Goal: Task Accomplishment & Management: Manage account settings

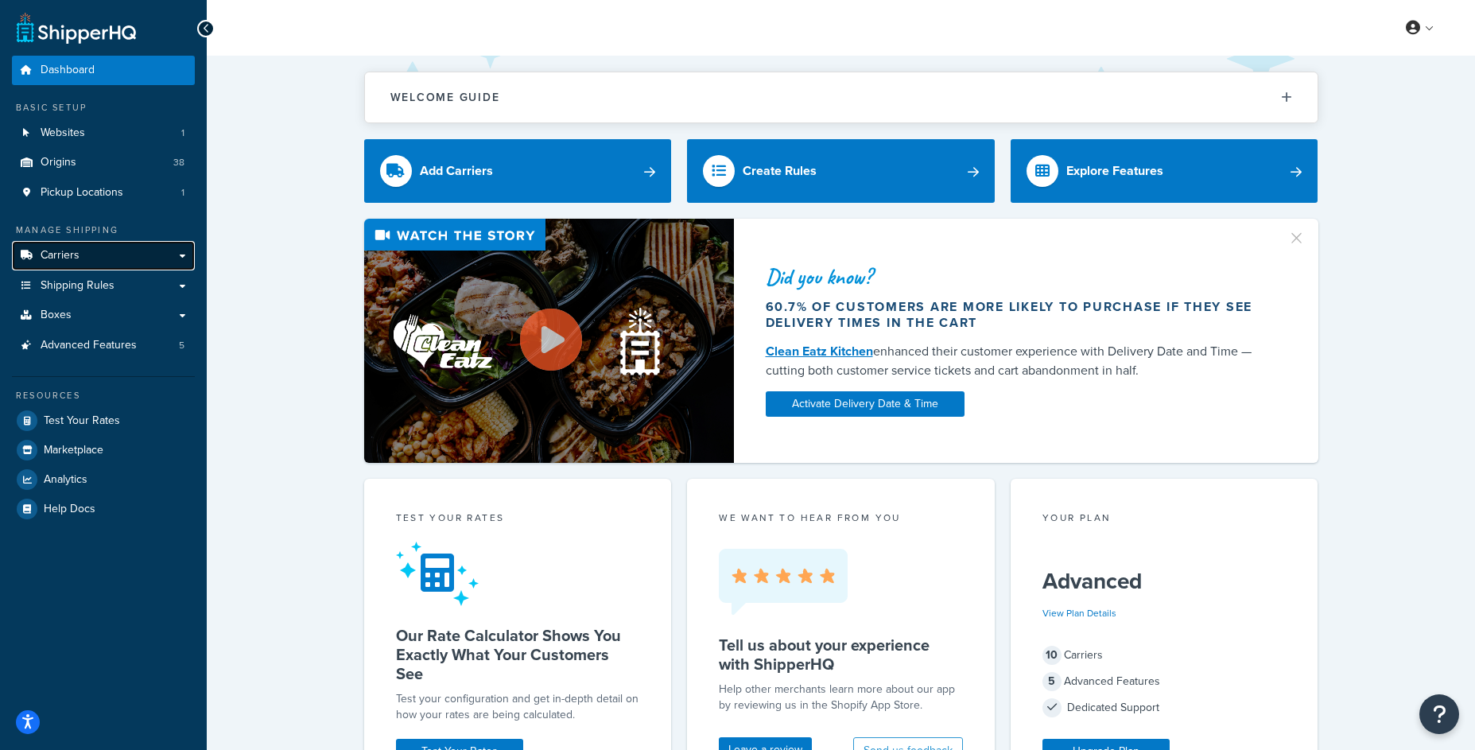
click at [87, 260] on link "Carriers" at bounding box center [103, 255] width 183 height 29
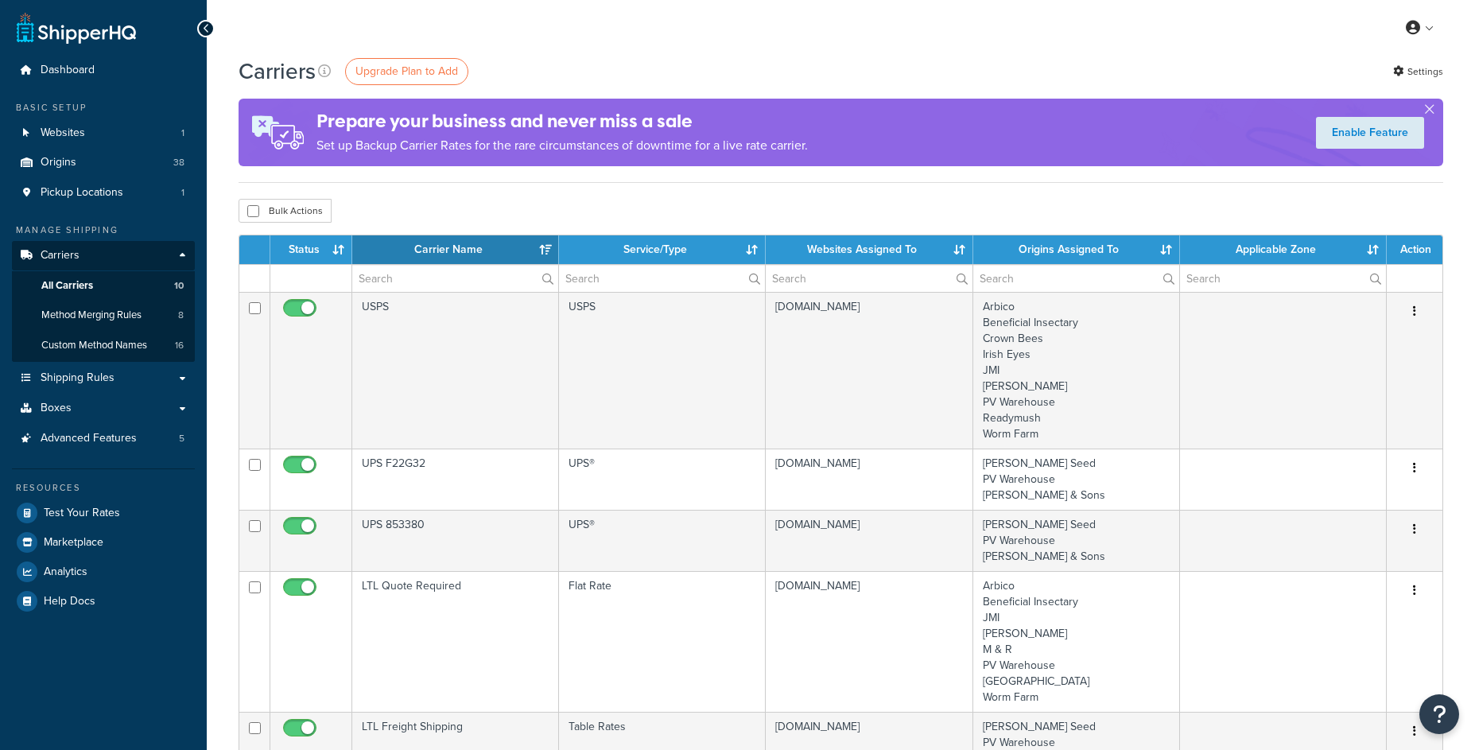
select select "15"
drag, startPoint x: 1455, startPoint y: 223, endPoint x: 448, endPoint y: 277, distance: 1008.0
click at [448, 277] on input "text" at bounding box center [455, 278] width 206 height 27
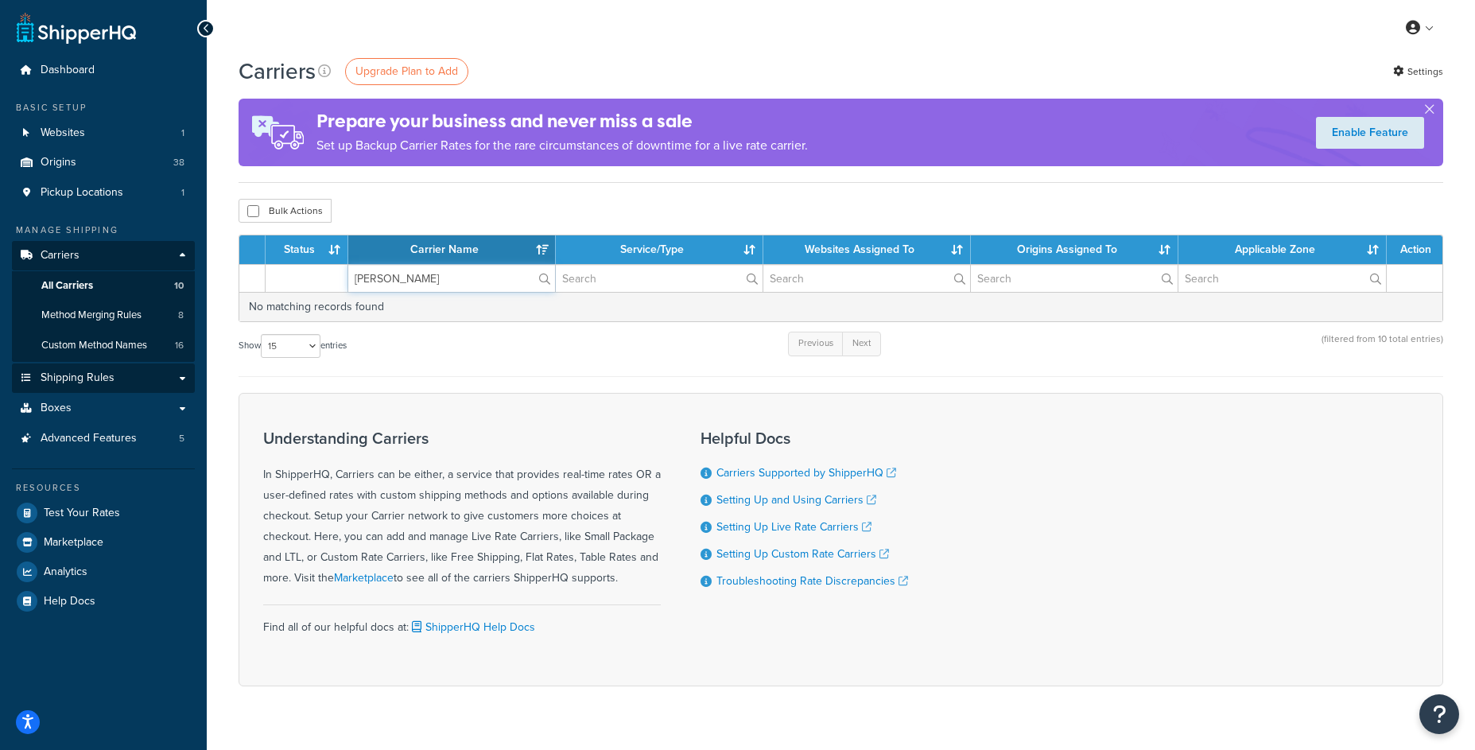
type input "annie"
click at [80, 374] on span "Shipping Rules" at bounding box center [78, 378] width 74 height 14
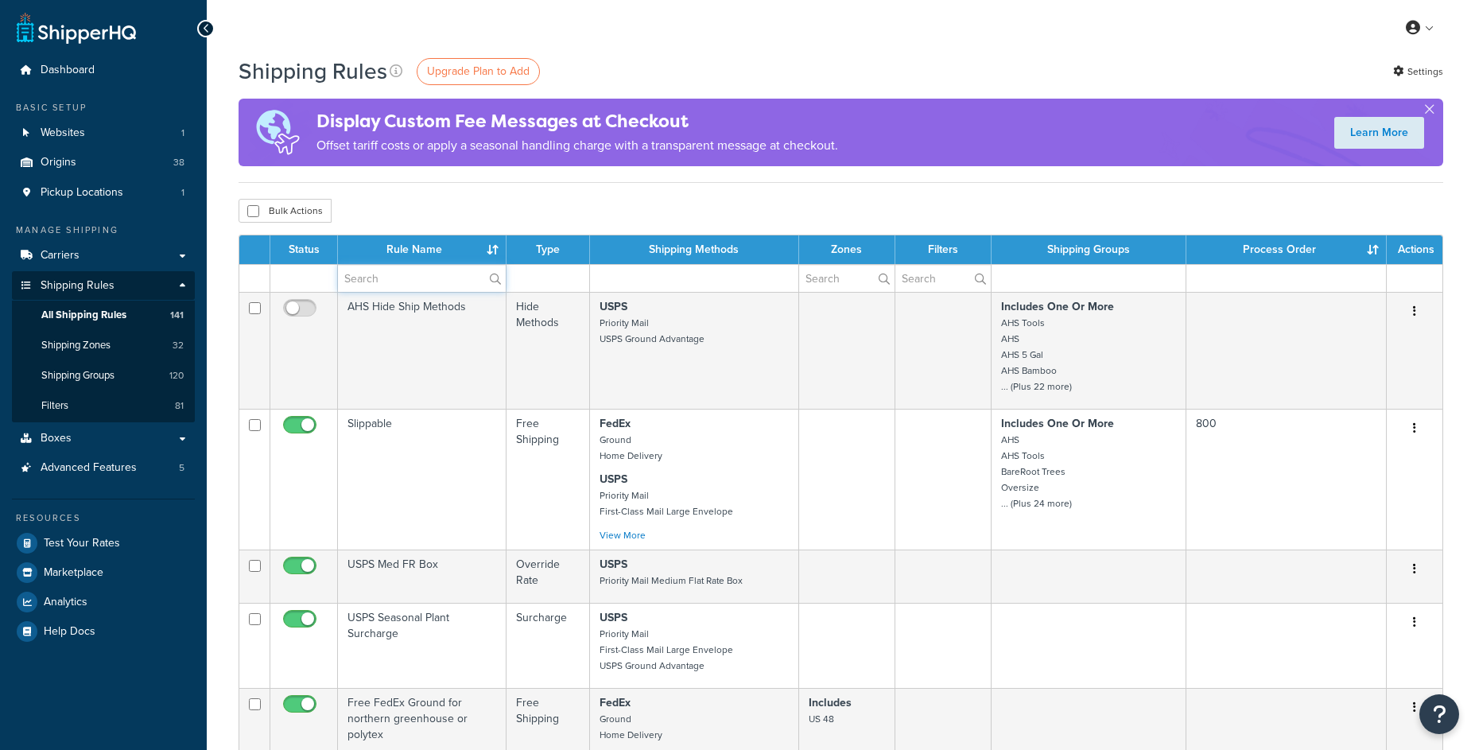
click at [396, 280] on input "text" at bounding box center [422, 278] width 168 height 27
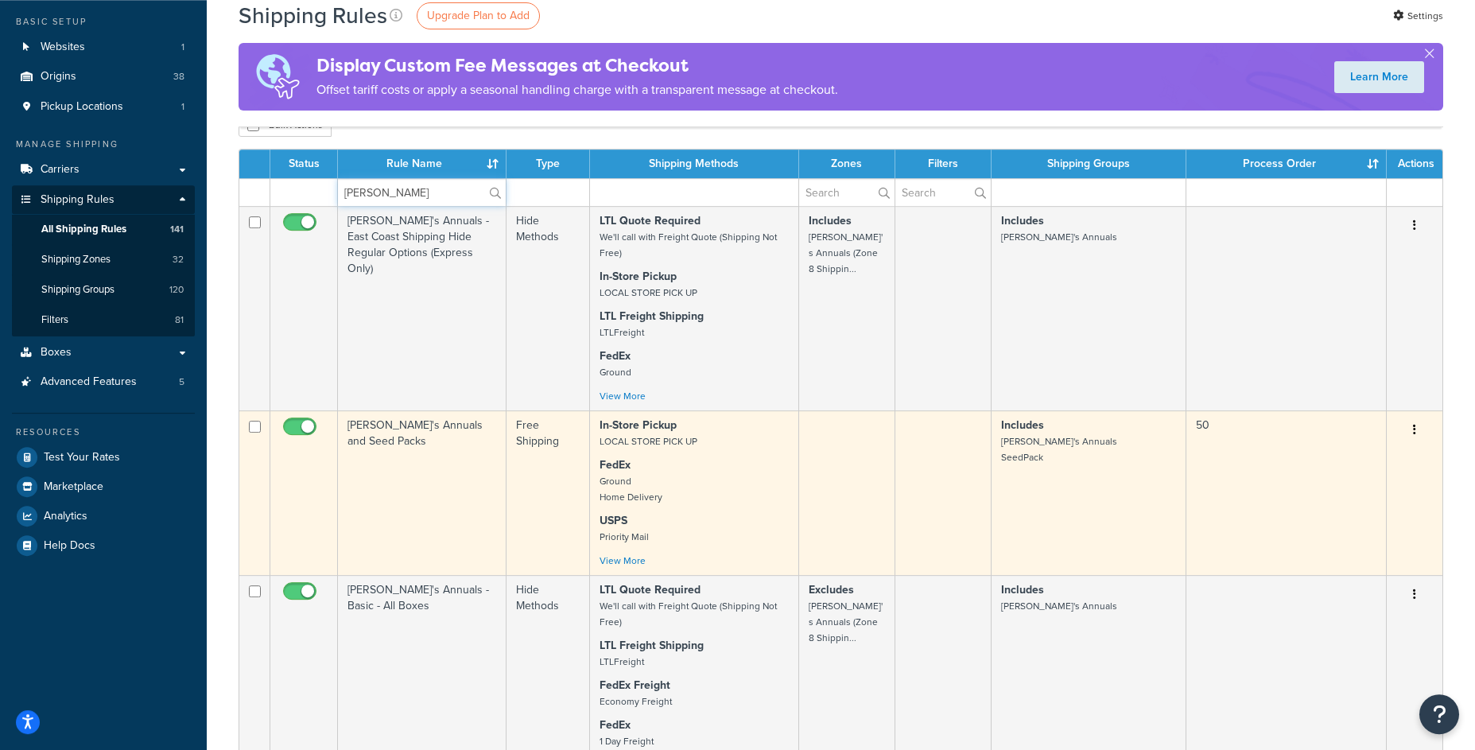
scroll to position [89, 0]
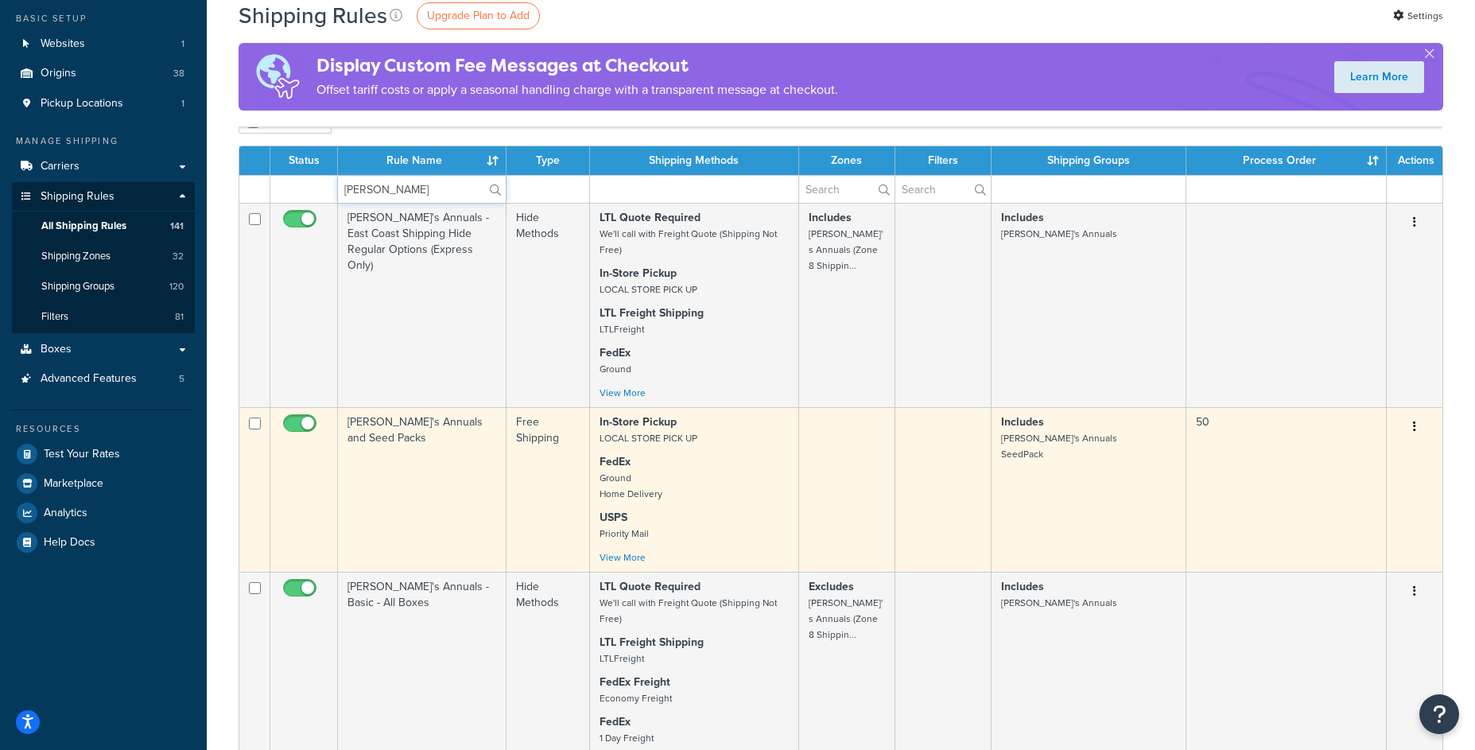
type input "annie"
click at [1410, 433] on button "button" at bounding box center [1414, 426] width 22 height 25
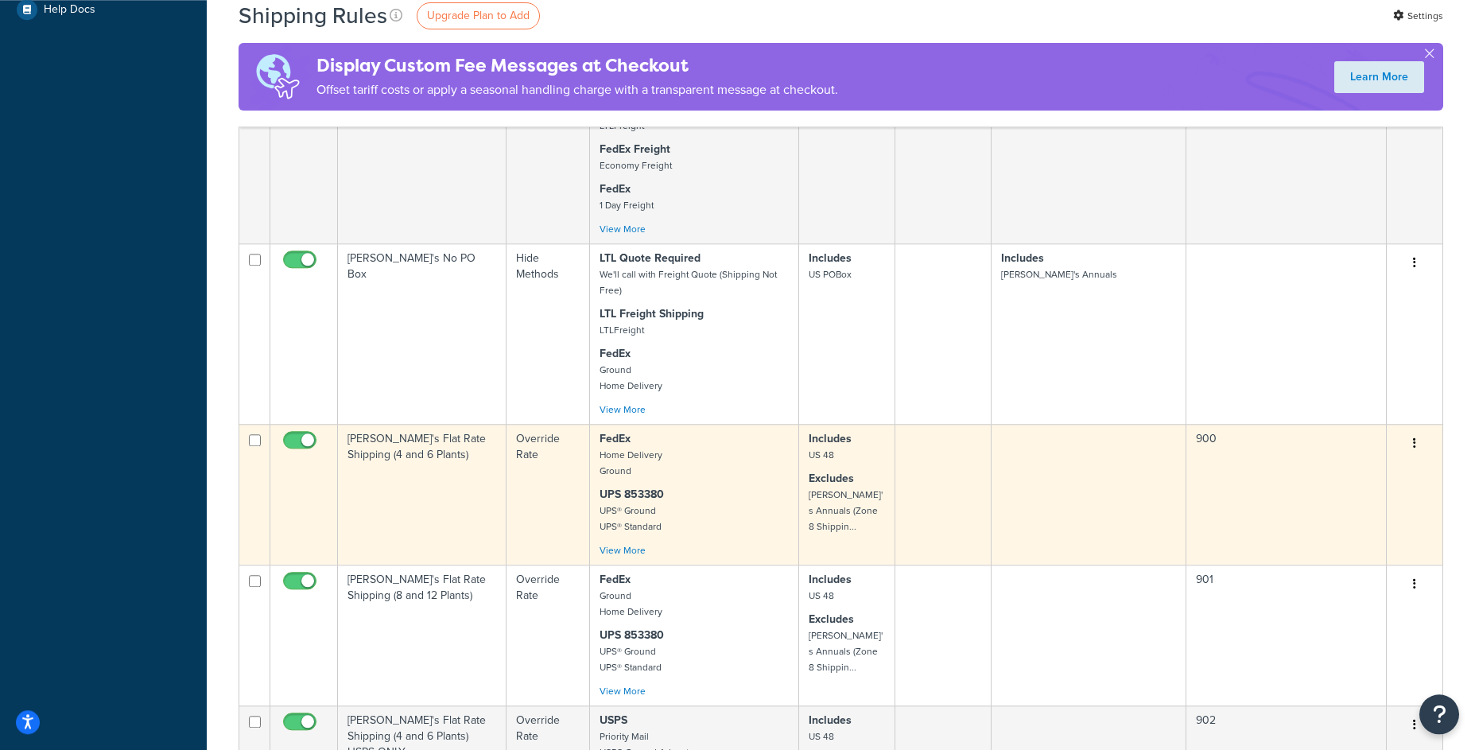
scroll to position [649, 0]
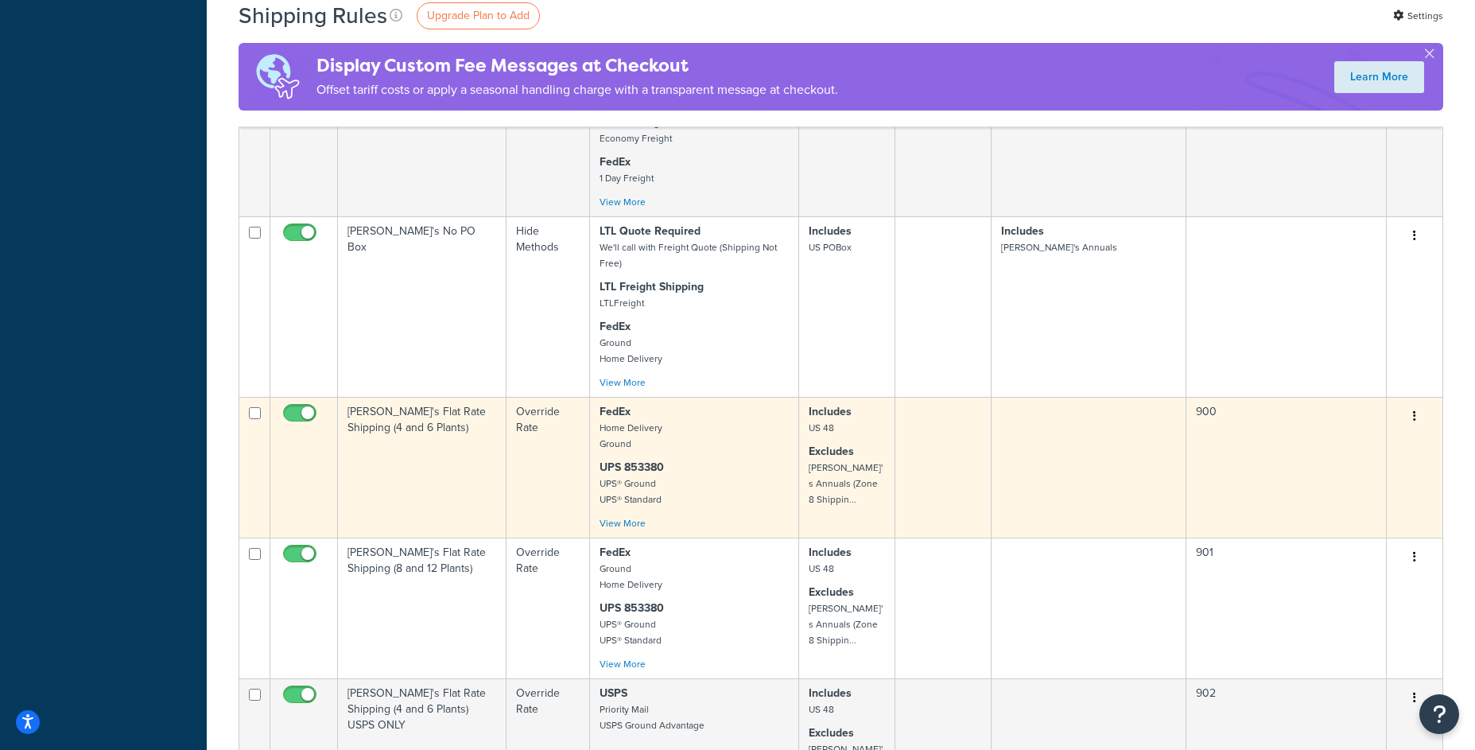
click at [1413, 429] on button "button" at bounding box center [1414, 416] width 22 height 25
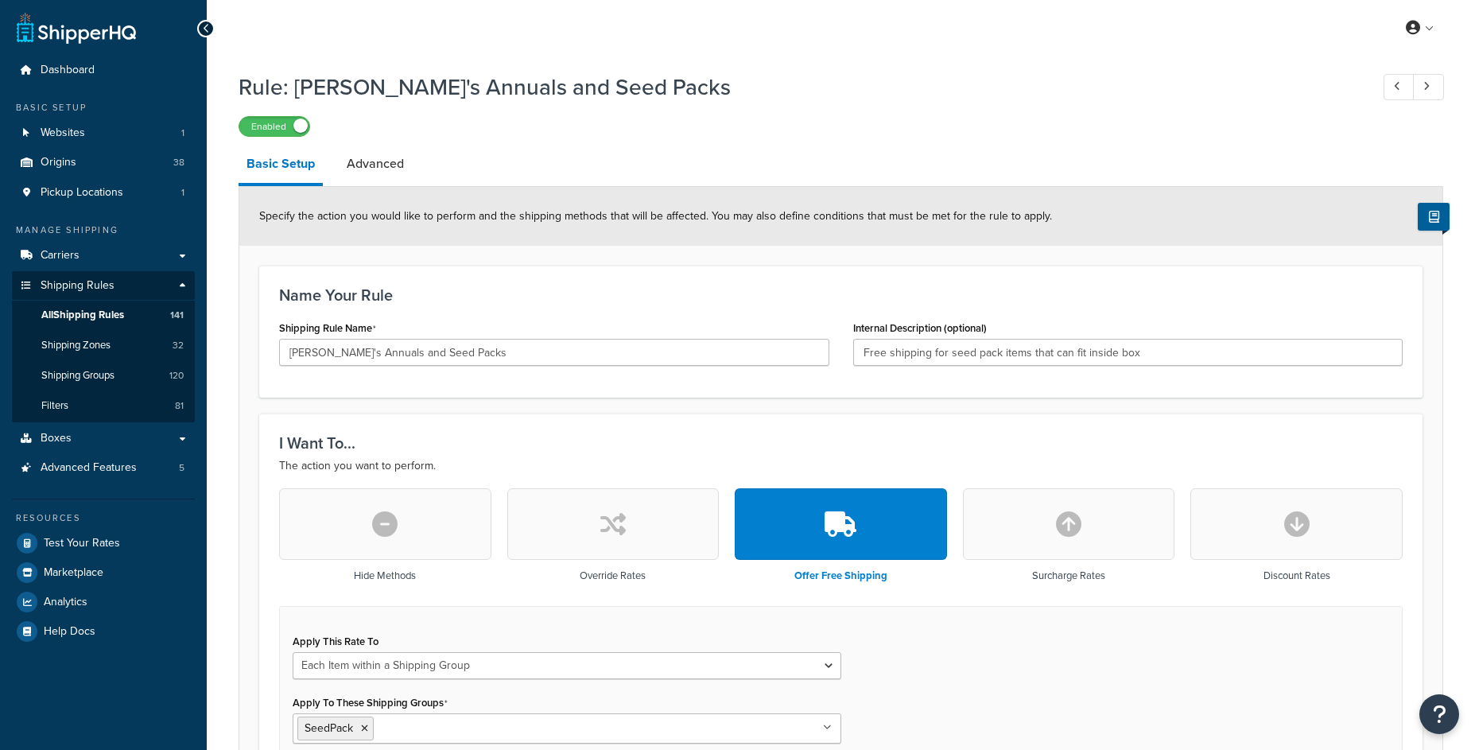
select select "ITEM"
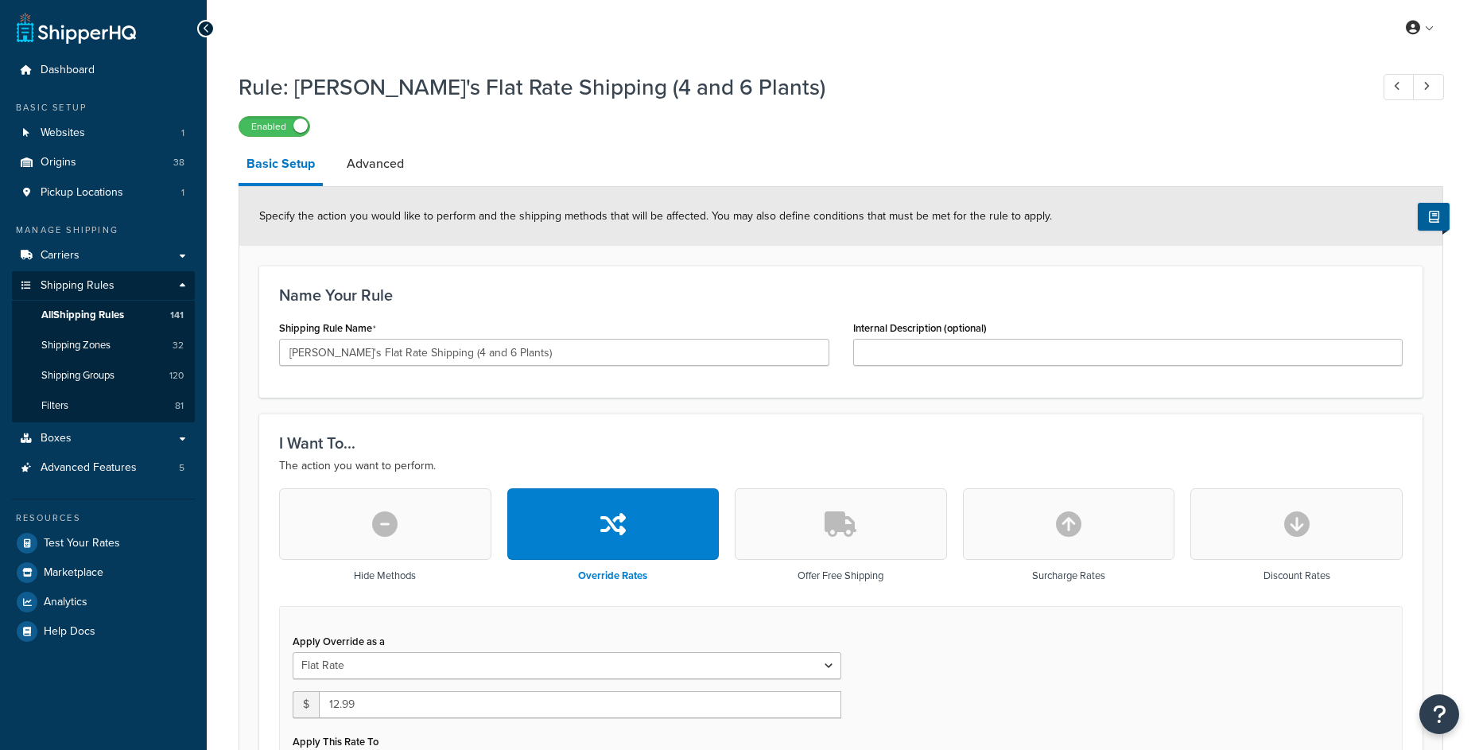
select select "BOX"
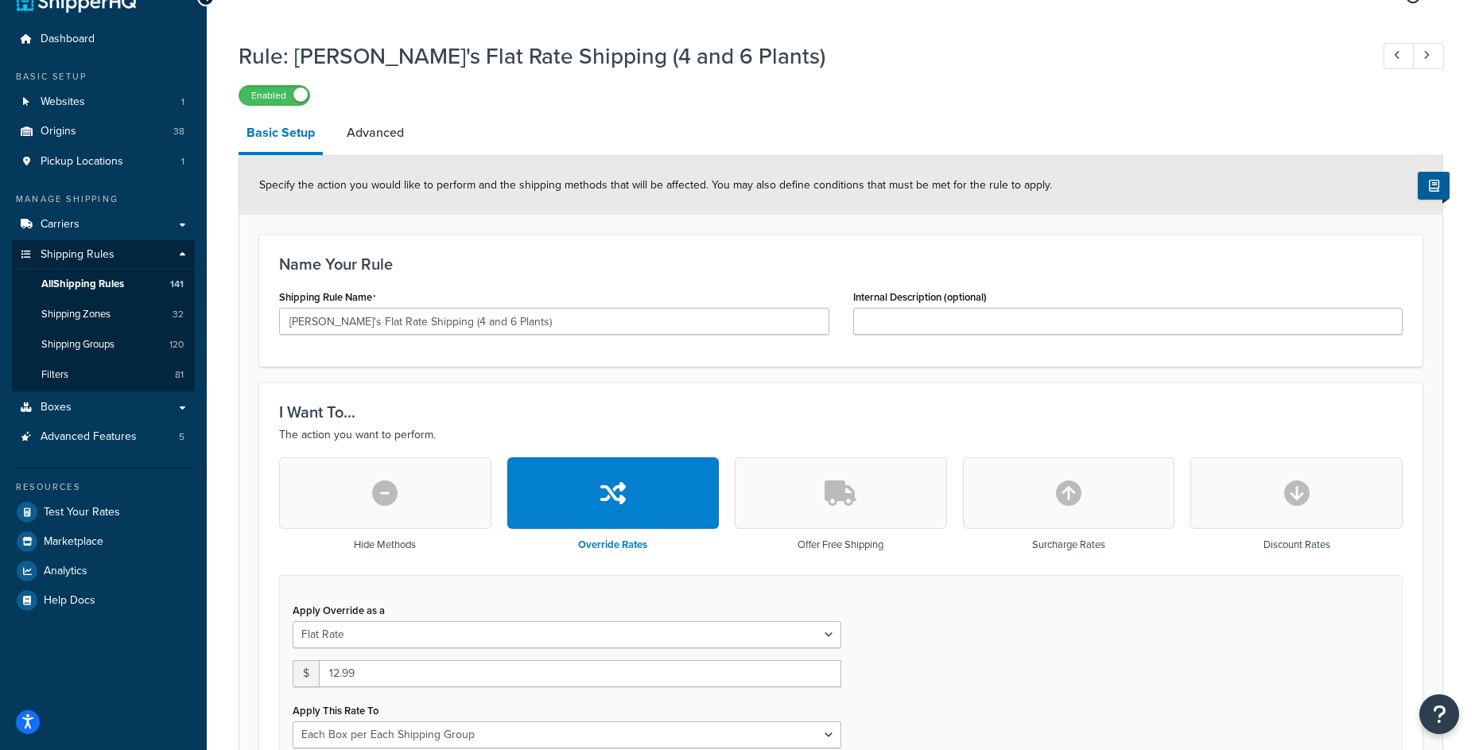
scroll to position [38, 0]
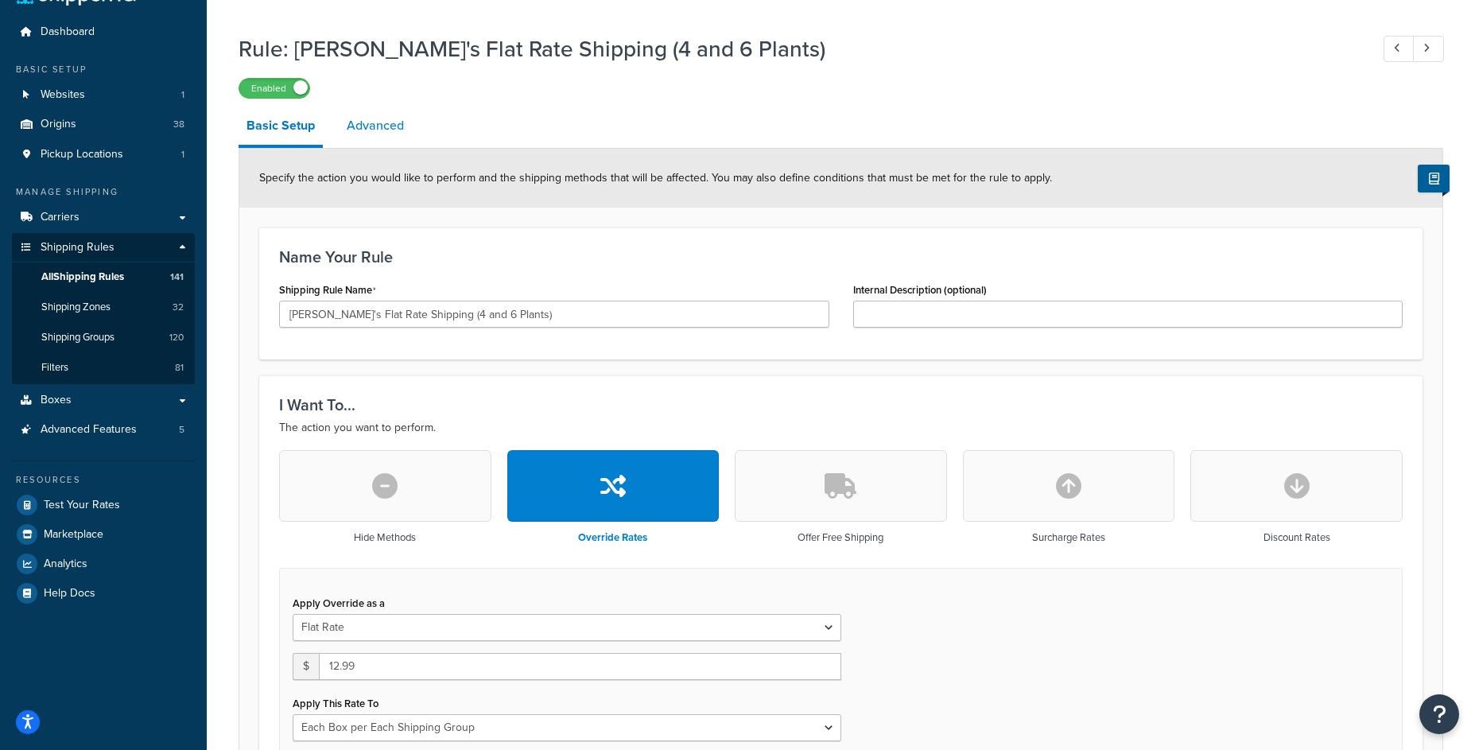
click at [397, 128] on link "Advanced" at bounding box center [375, 126] width 73 height 38
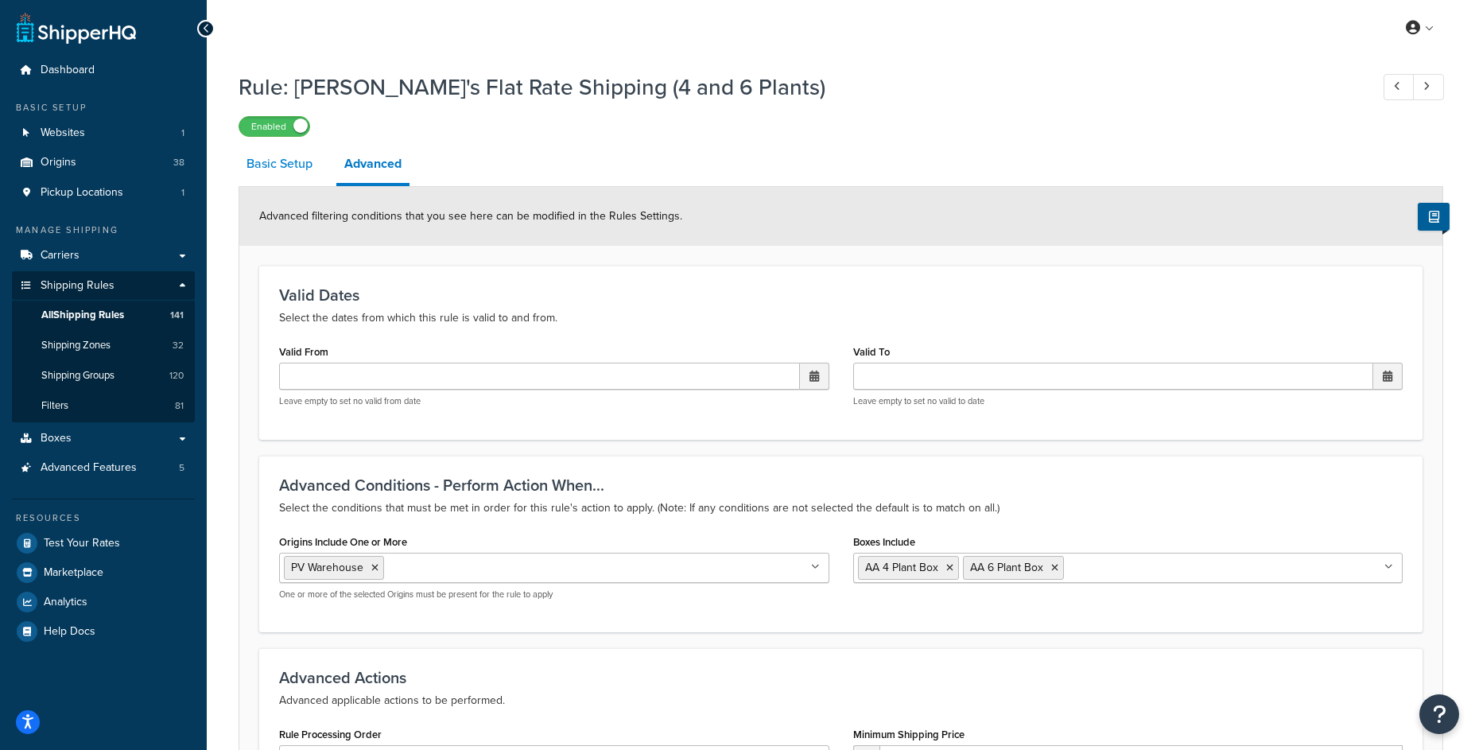
click at [301, 169] on link "Basic Setup" at bounding box center [280, 164] width 82 height 38
select select "BOX"
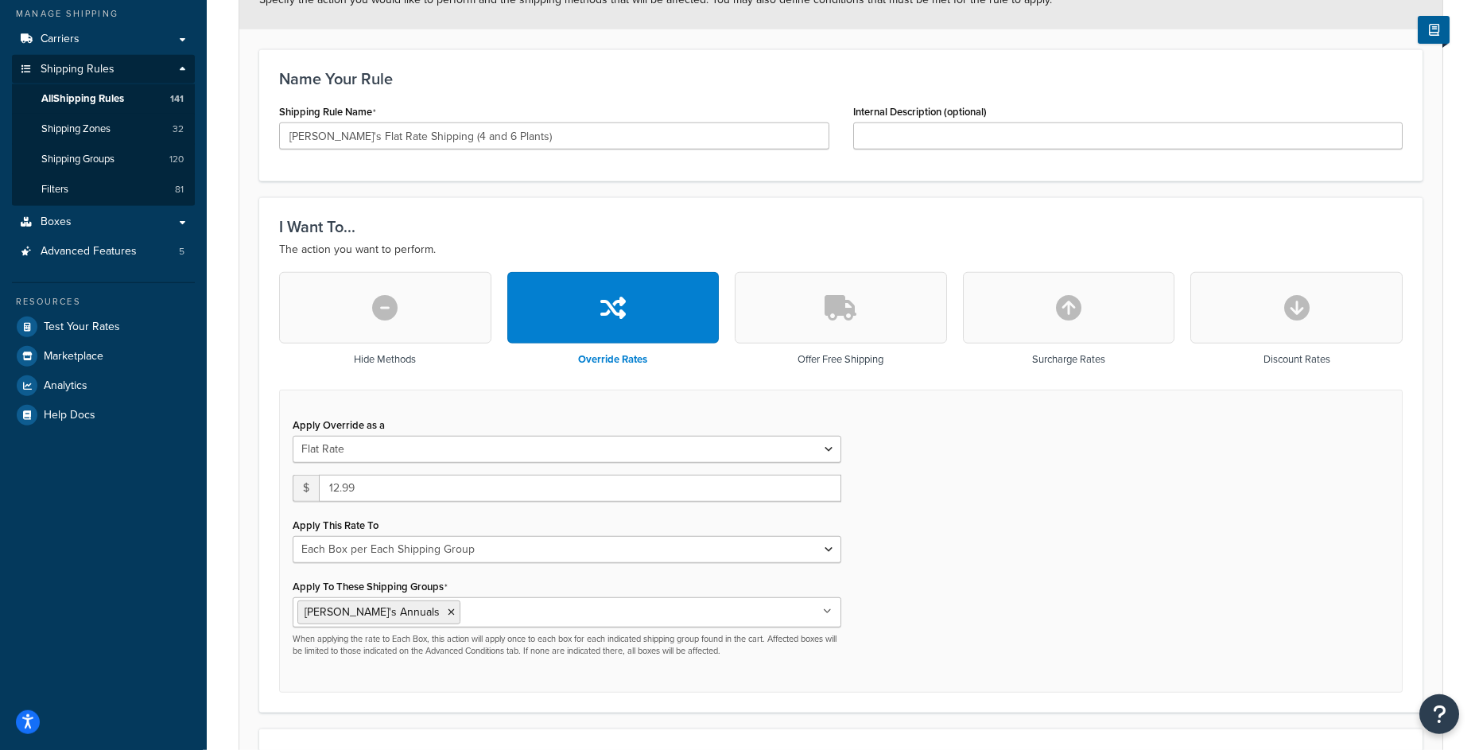
scroll to position [229, 0]
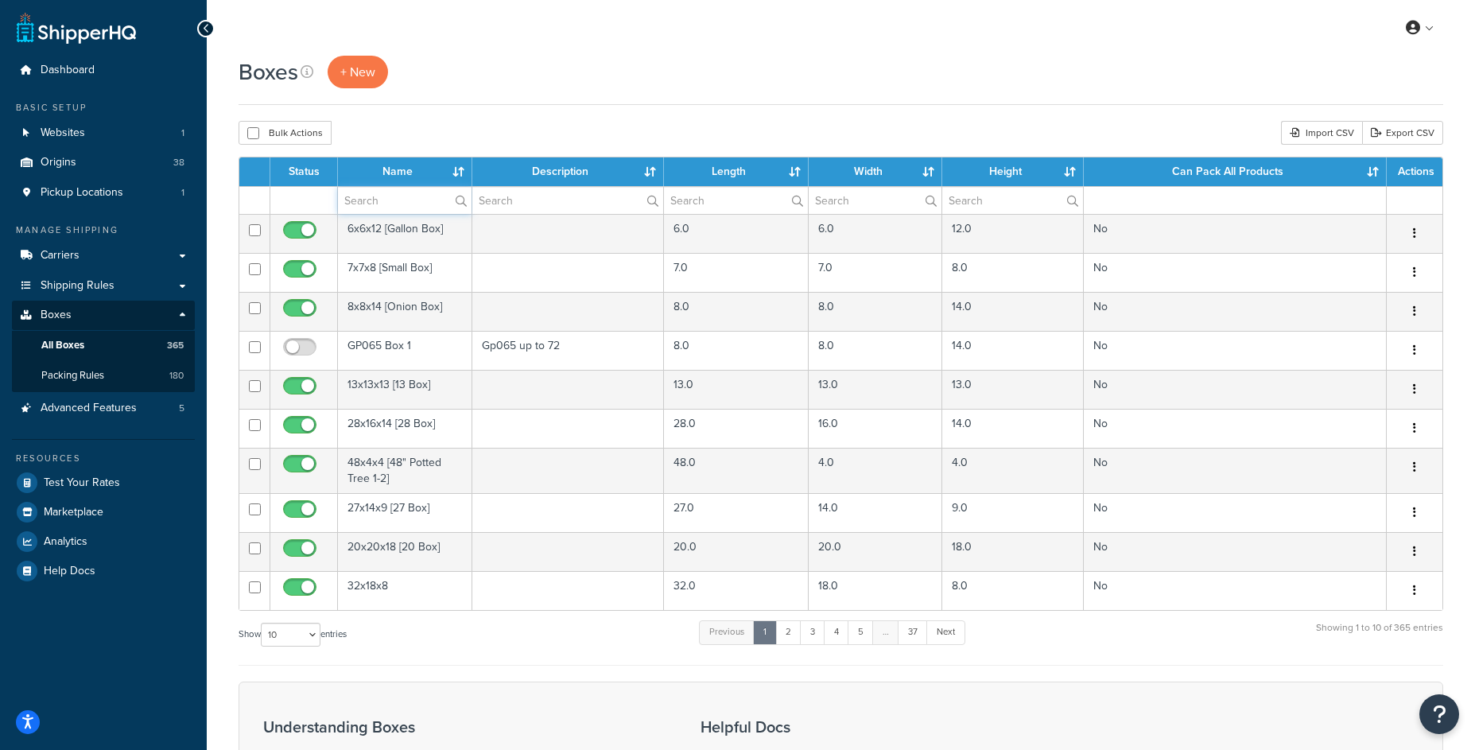
click at [374, 196] on input "text" at bounding box center [405, 200] width 134 height 27
type input "aa"
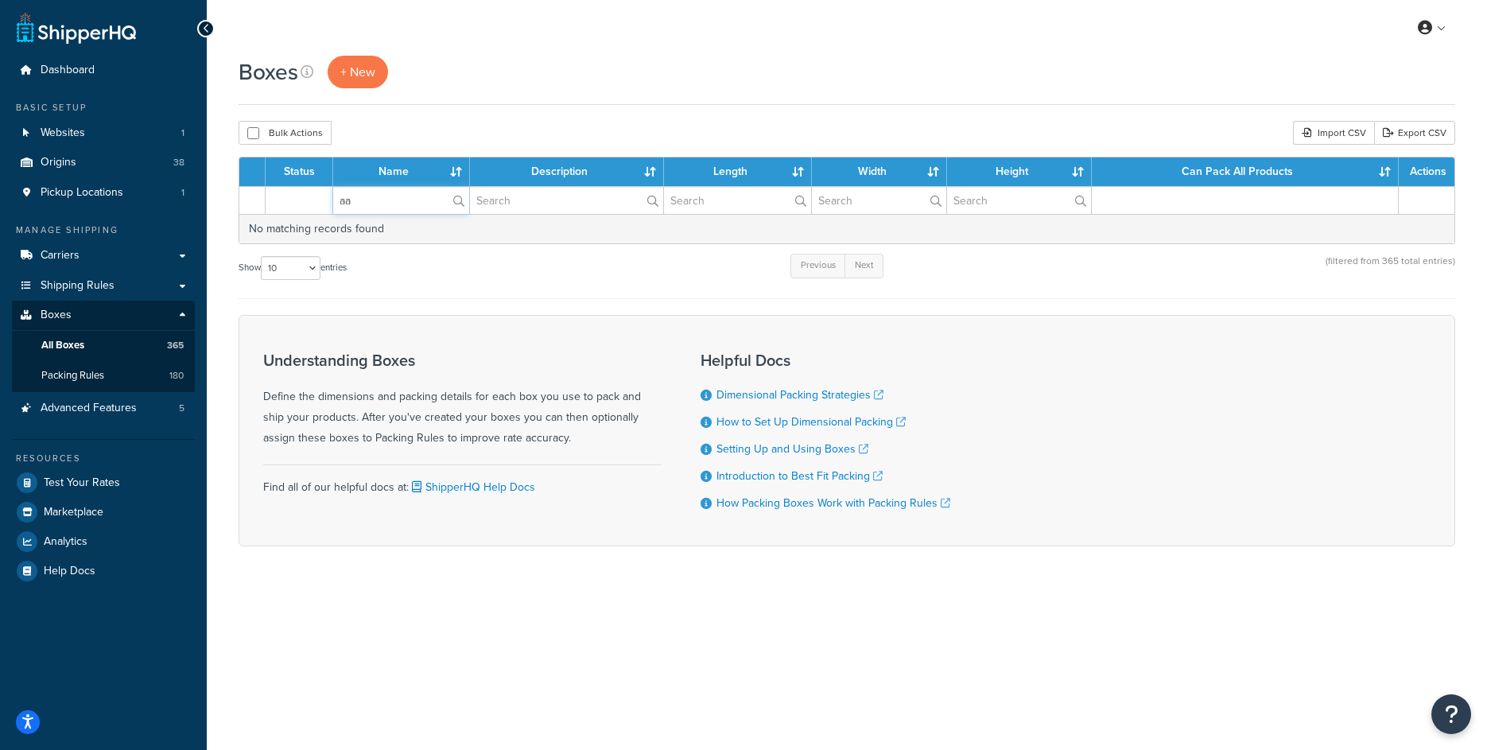
drag, startPoint x: 365, startPoint y: 206, endPoint x: 316, endPoint y: 206, distance: 49.3
click at [333, 206] on input "aa" at bounding box center [401, 200] width 136 height 27
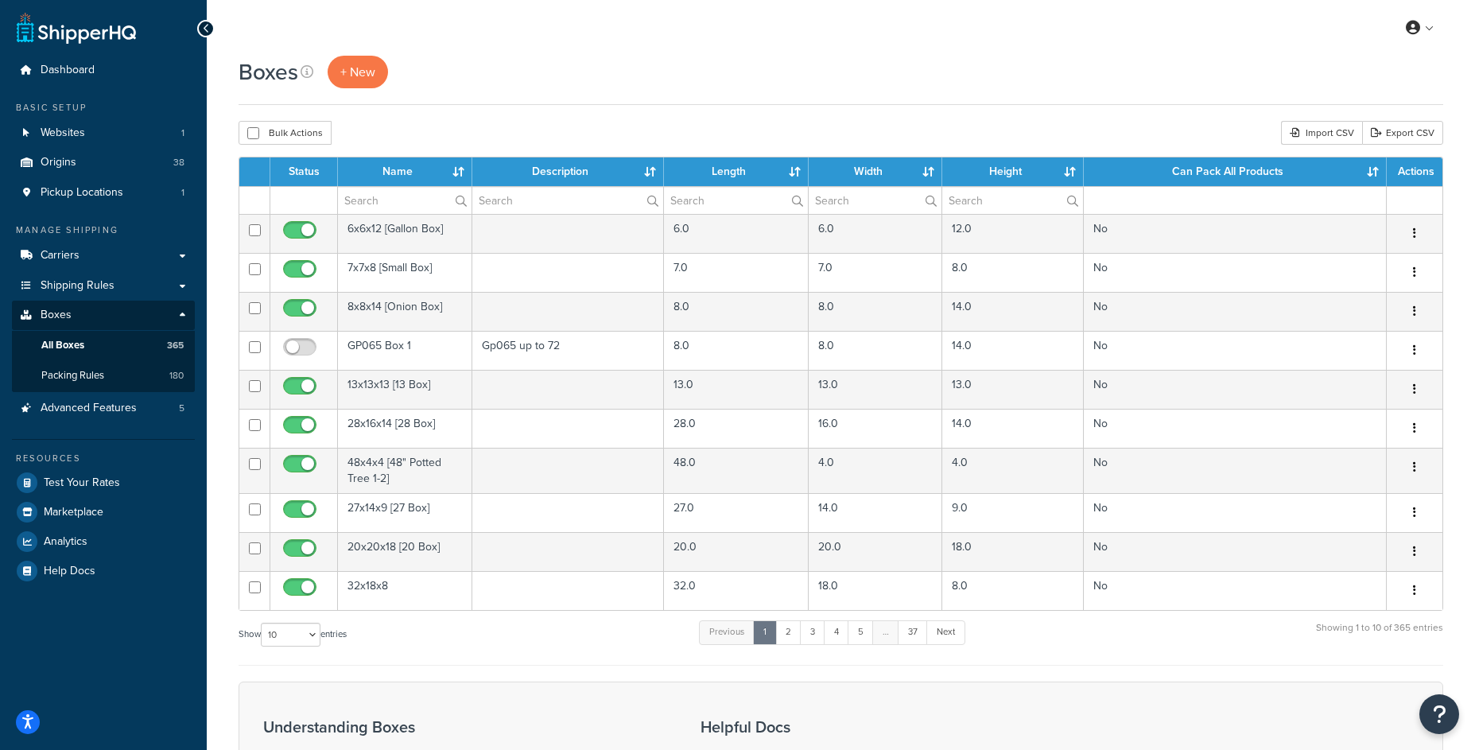
click at [455, 176] on th "Name" at bounding box center [405, 171] width 134 height 29
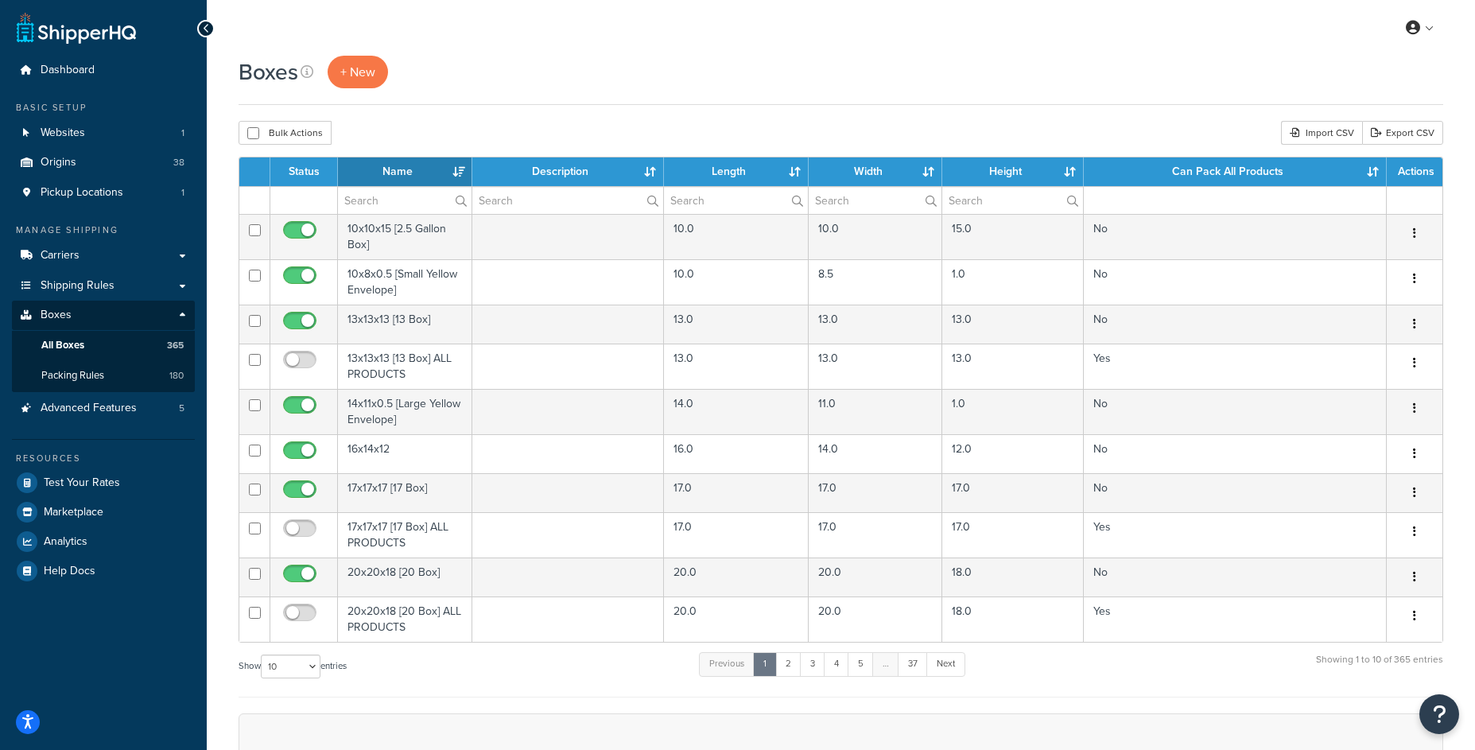
click at [456, 176] on th "Name" at bounding box center [405, 171] width 134 height 29
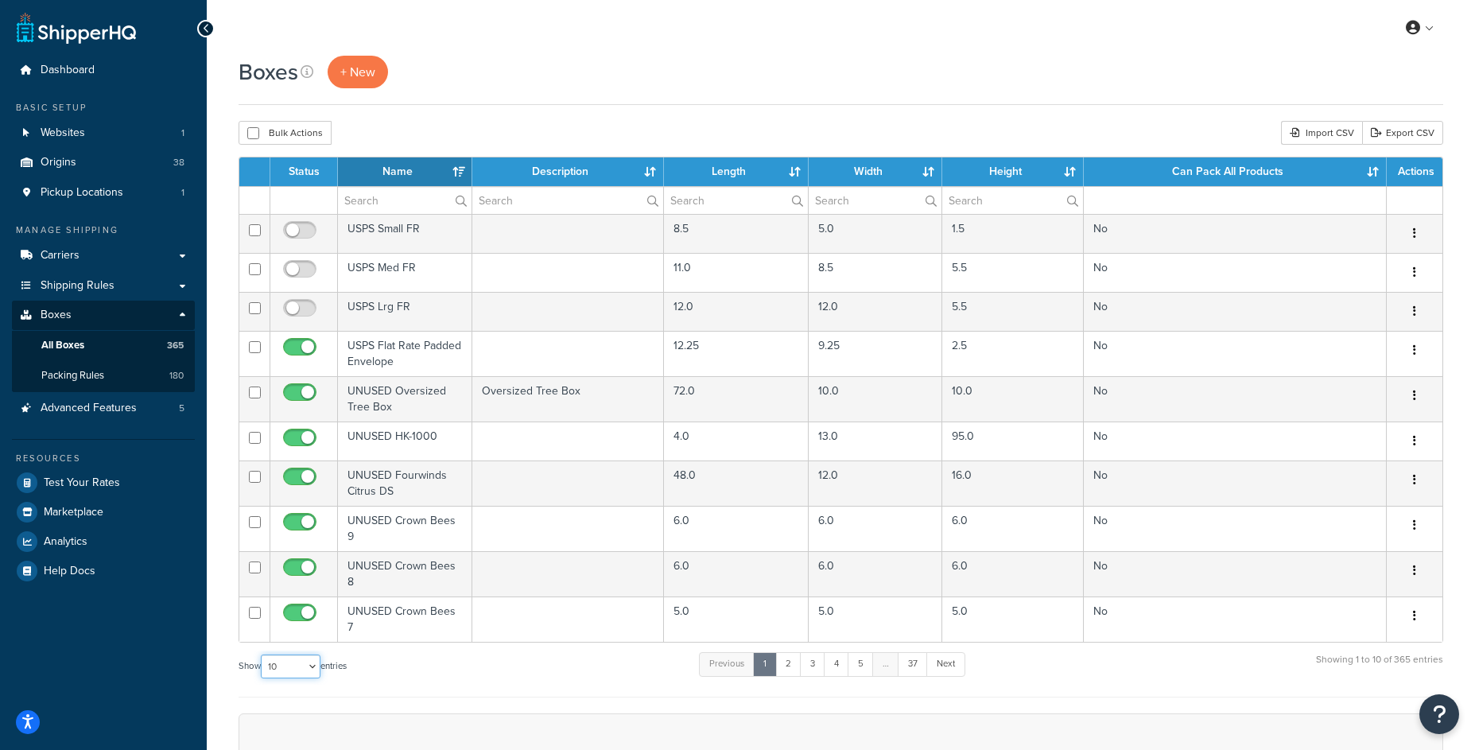
click at [261, 654] on select "10 15 25 50 100 1000" at bounding box center [291, 666] width 60 height 24
select select "100"
click option "100" at bounding box center [0, 0] width 0 height 0
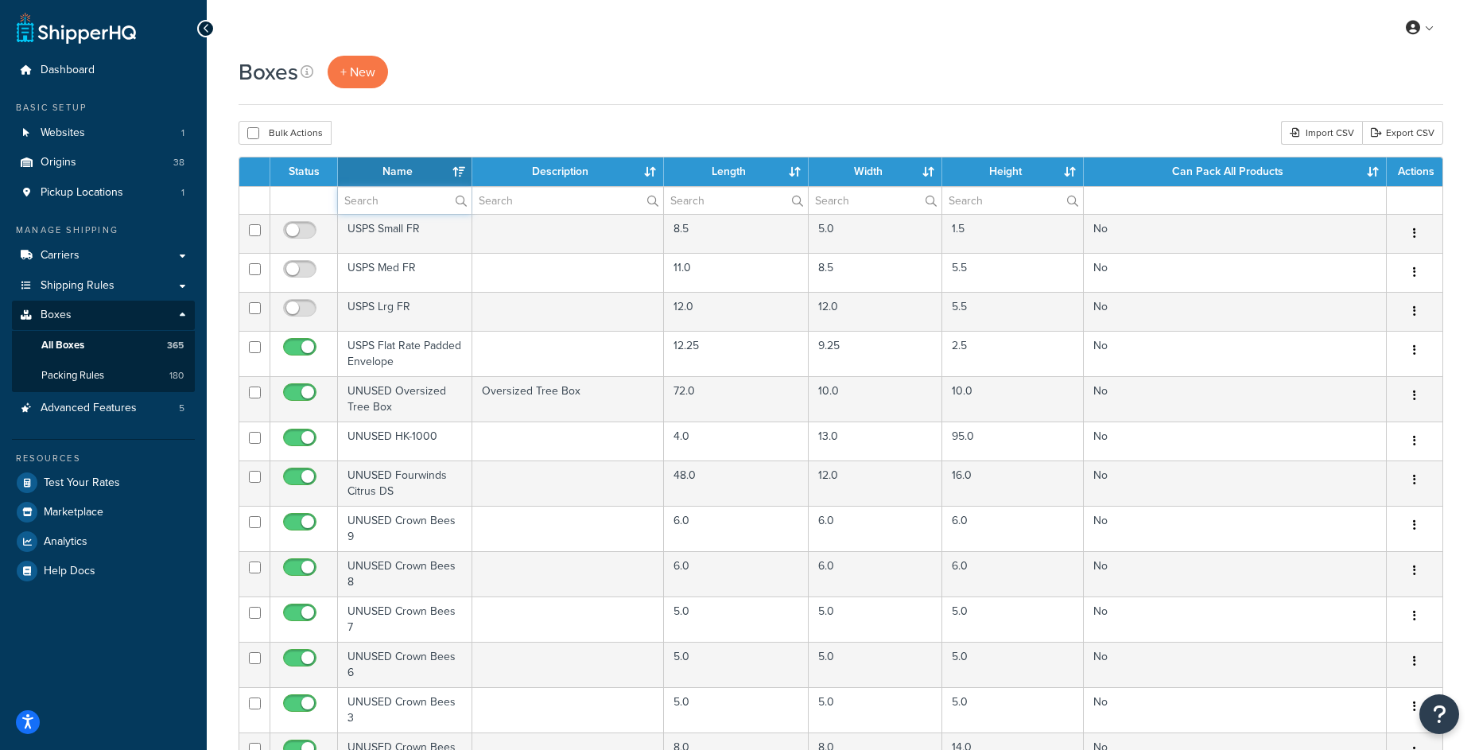
click at [400, 200] on input "text" at bounding box center [405, 200] width 134 height 27
type input "a"
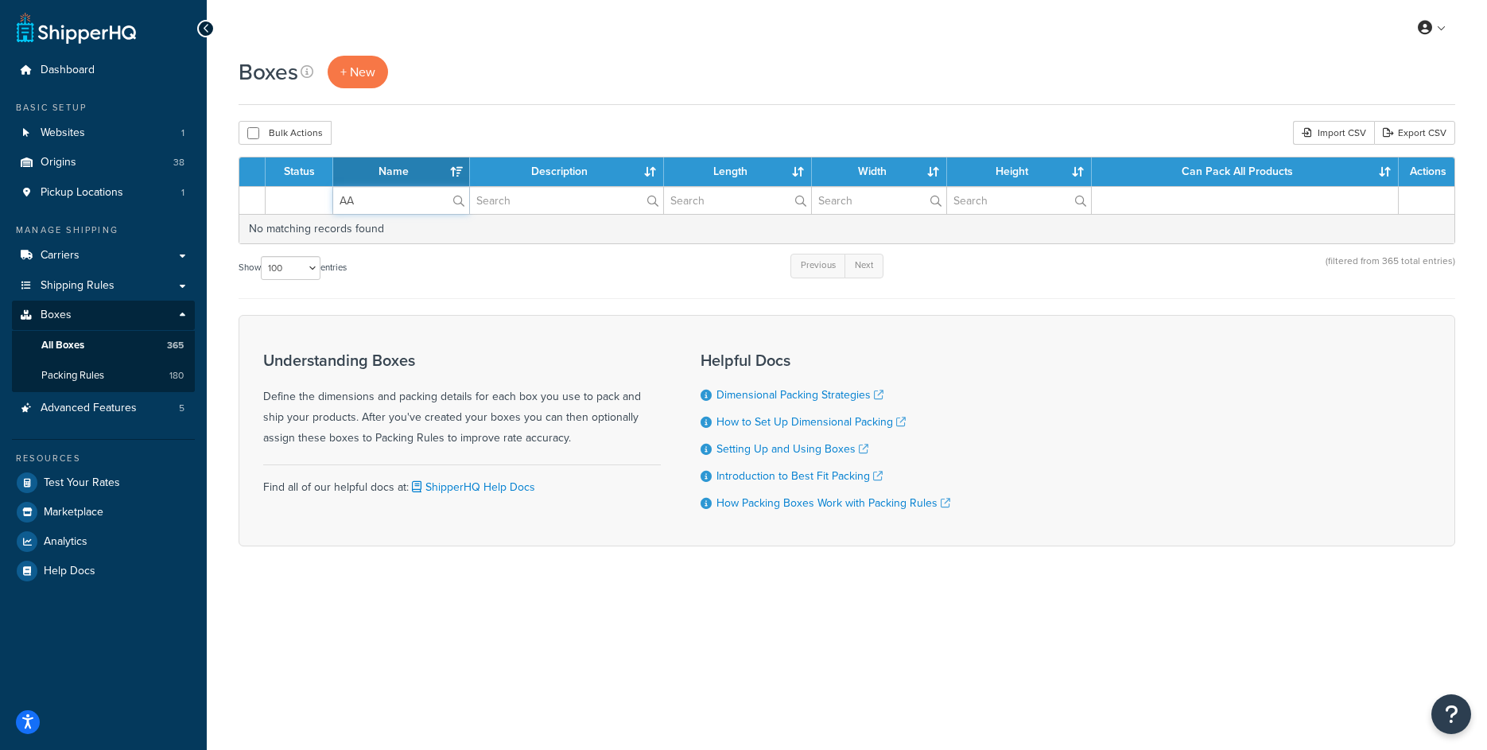
type input "A"
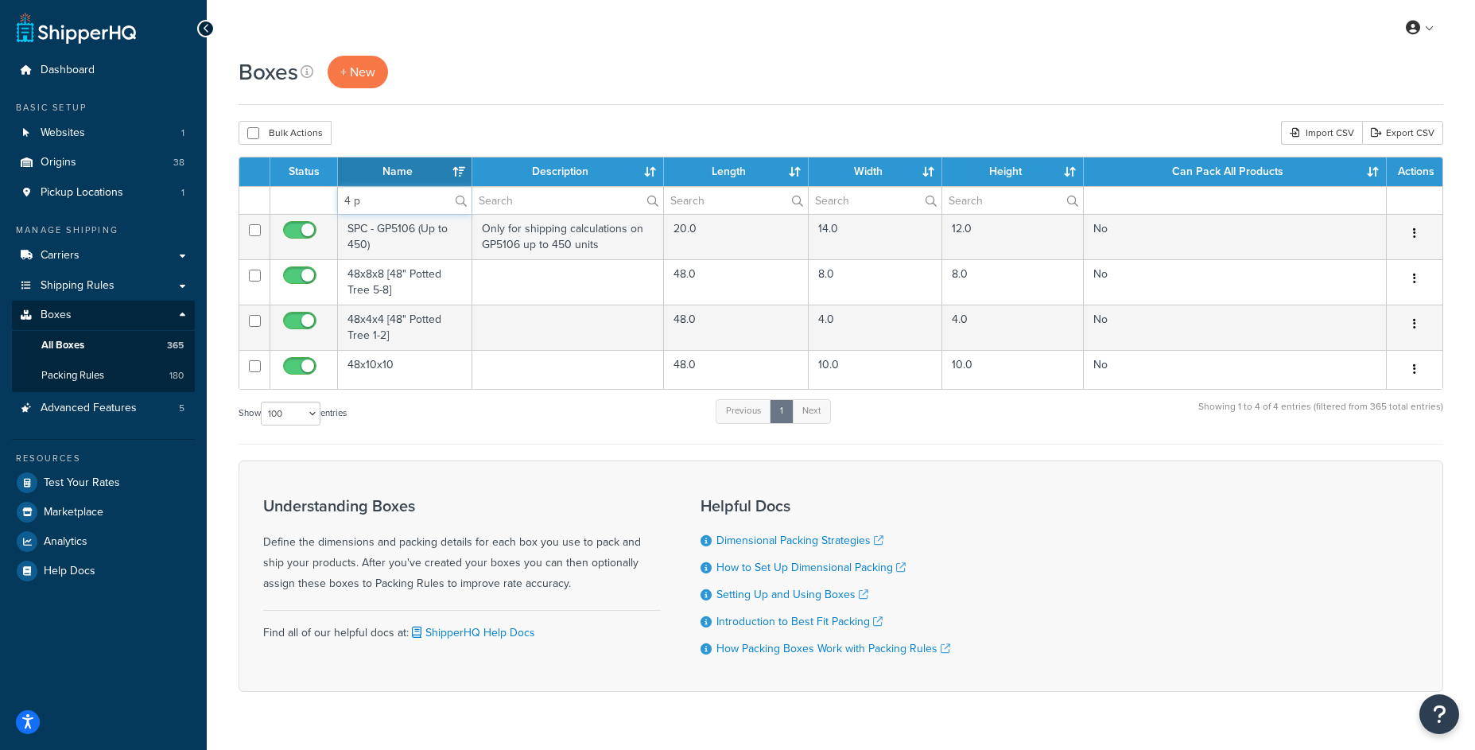
type input "4 pl"
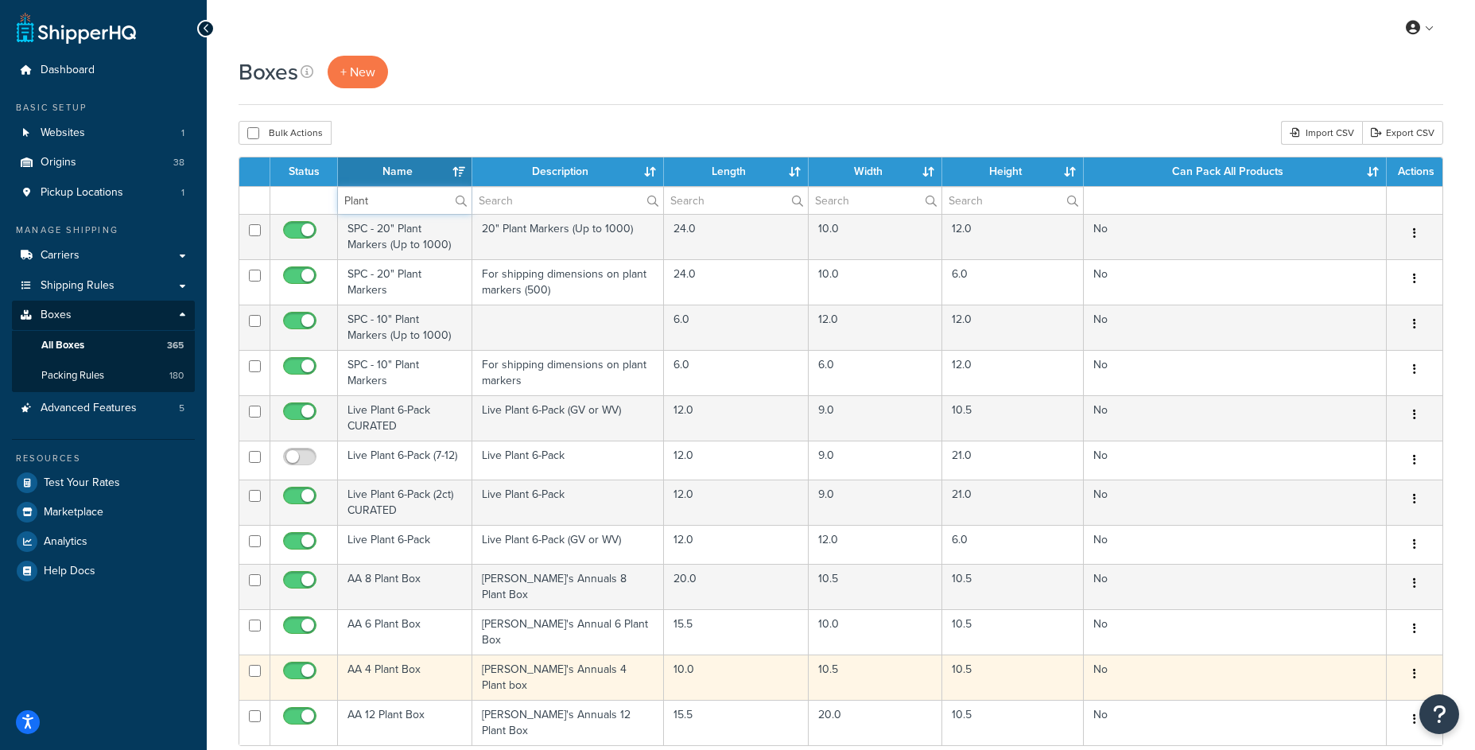
type input "Plant"
click at [423, 661] on td "AA 4 Plant Box" at bounding box center [405, 676] width 134 height 45
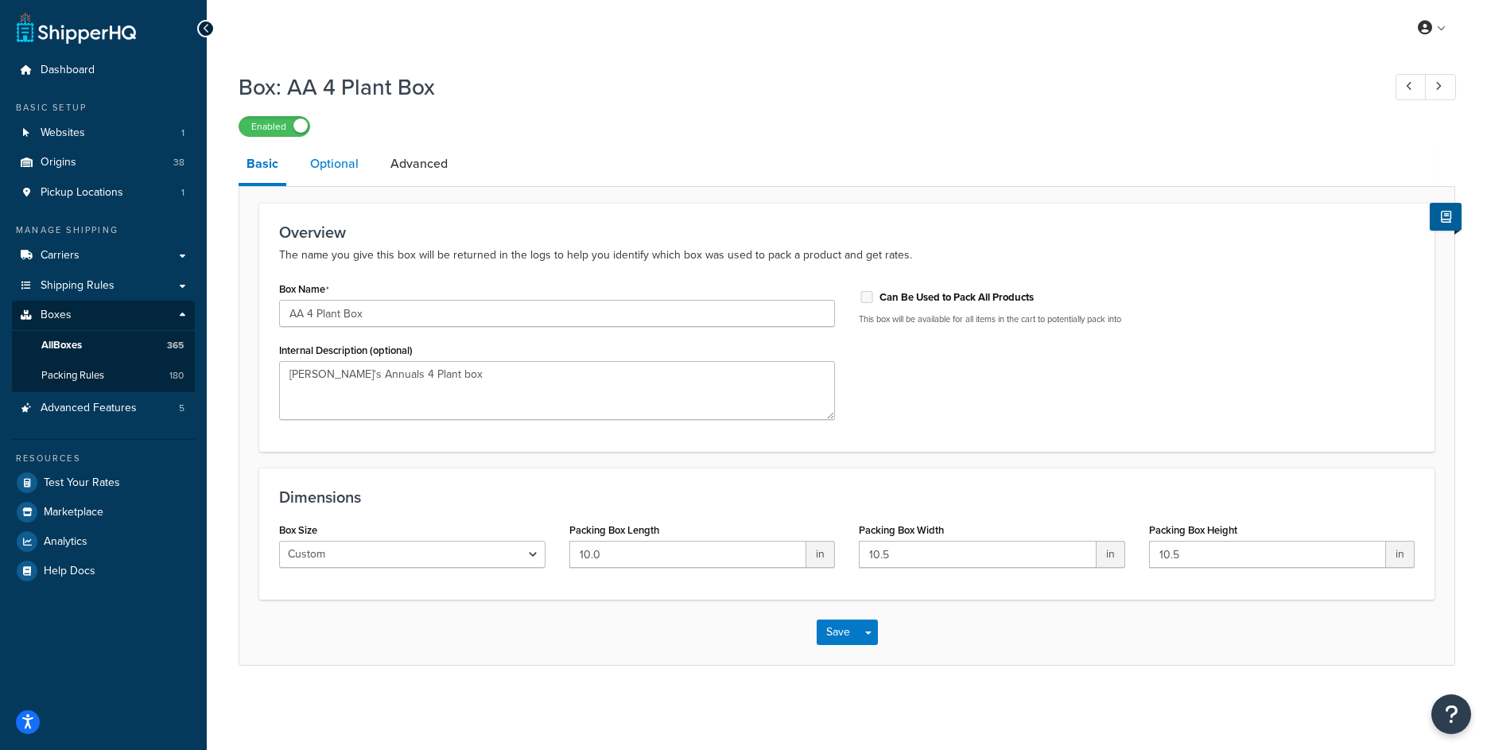
click at [330, 167] on link "Optional" at bounding box center [334, 164] width 64 height 38
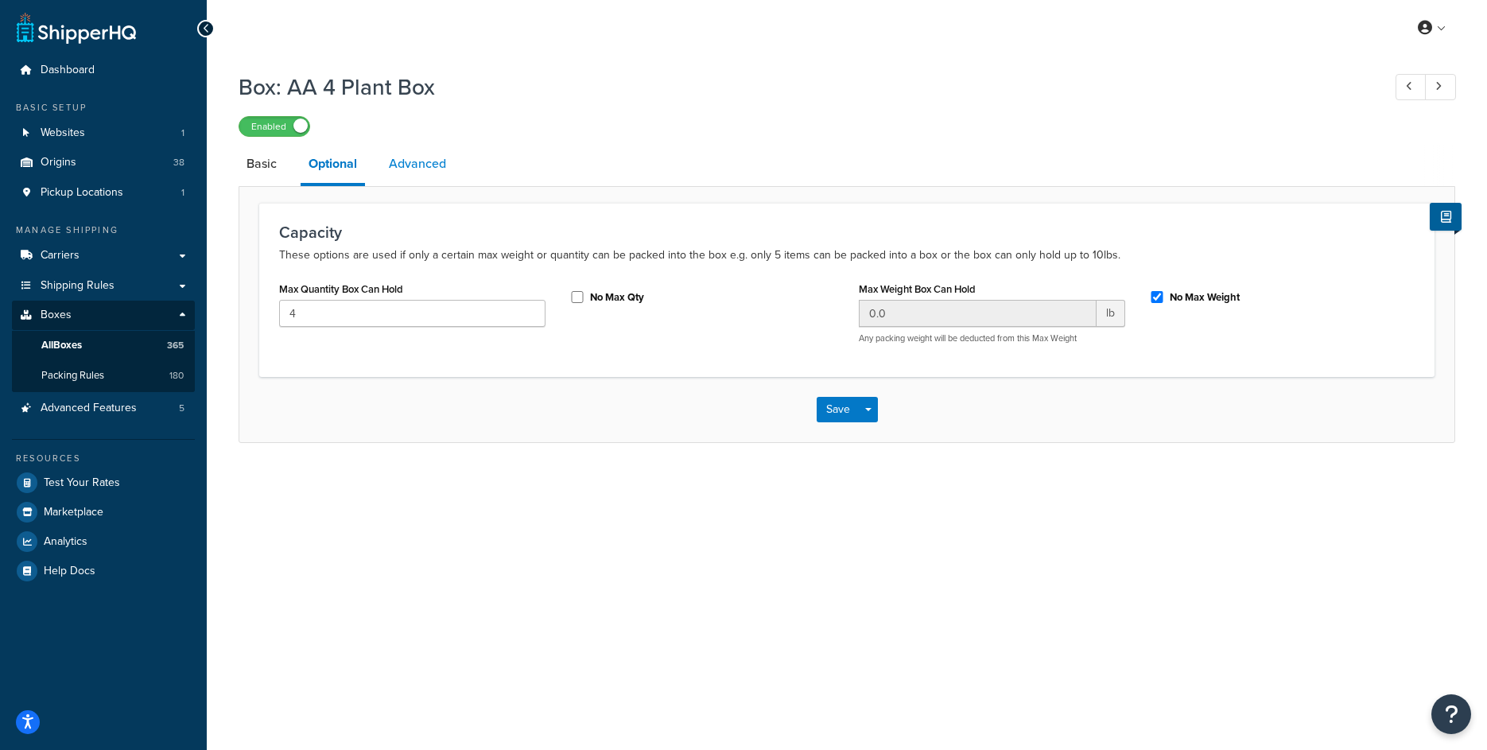
click at [428, 169] on link "Advanced" at bounding box center [417, 164] width 73 height 38
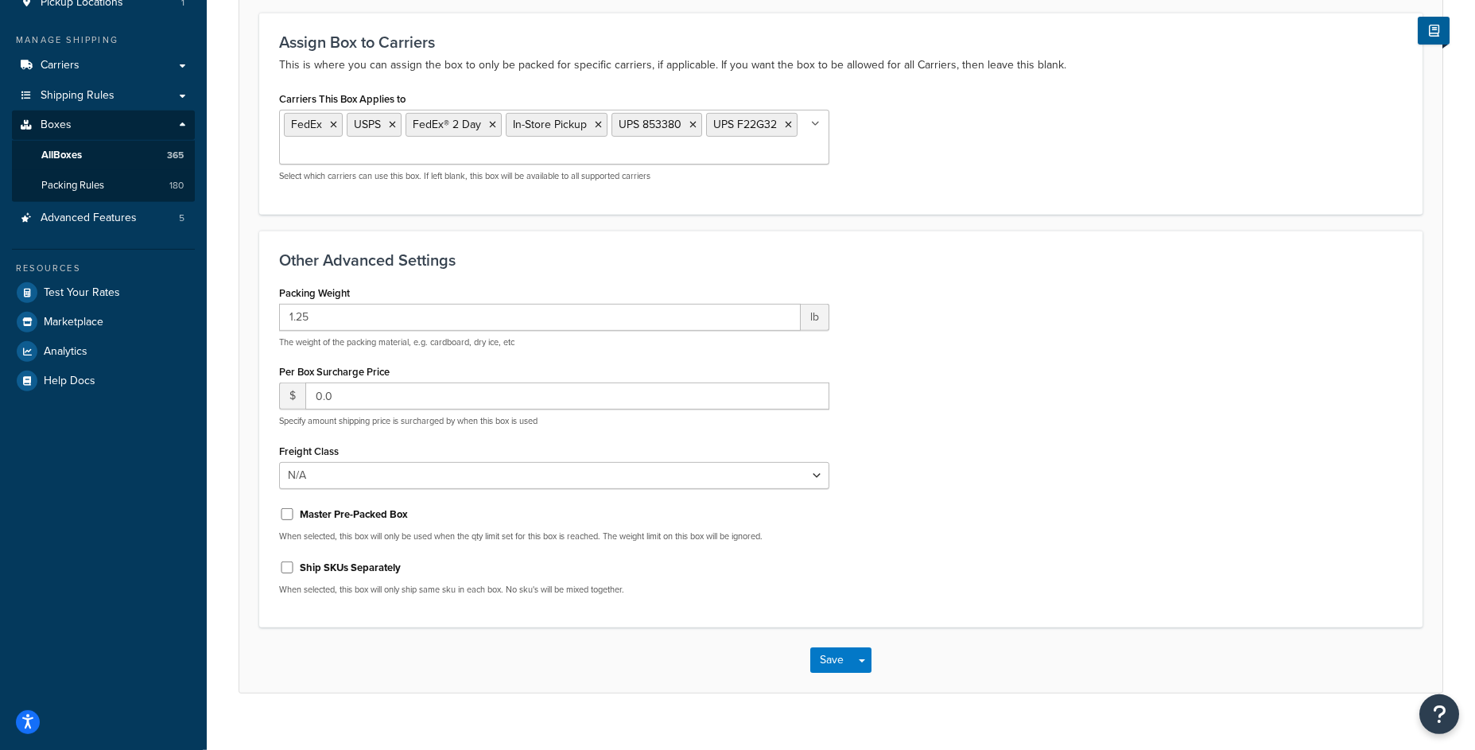
scroll to position [191, 0]
